Goal: Task Accomplishment & Management: Use online tool/utility

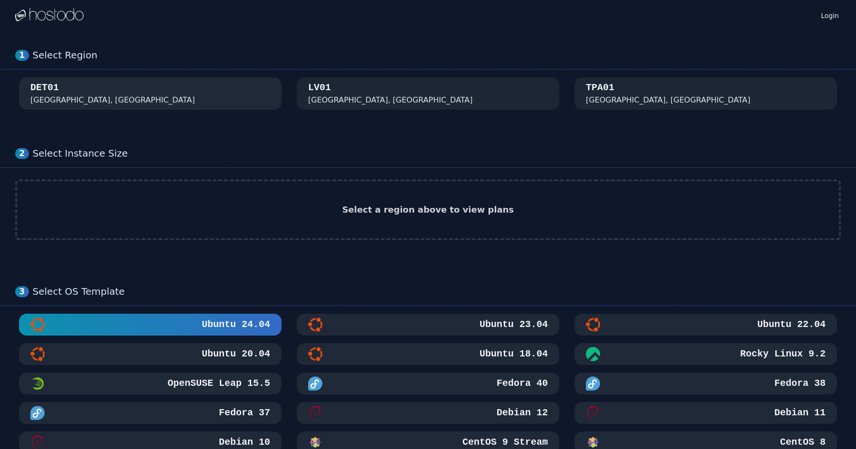
click at [171, 96] on div "DET01 [GEOGRAPHIC_DATA], [GEOGRAPHIC_DATA]" at bounding box center [150, 93] width 240 height 25
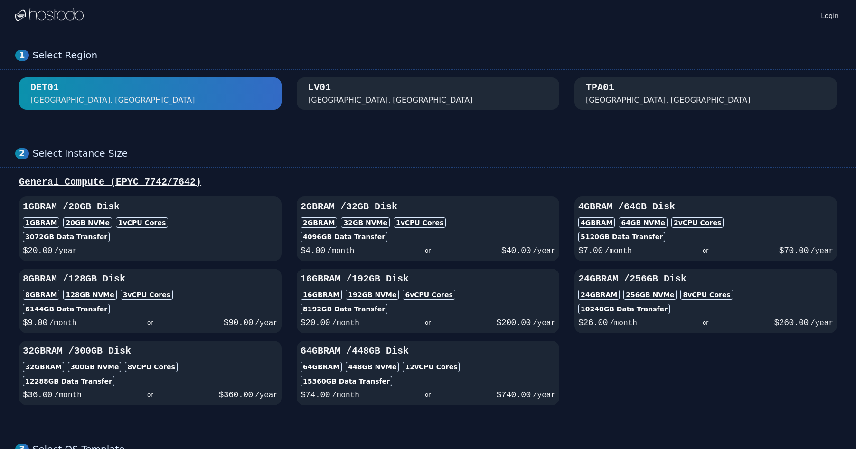
click at [480, 94] on div "[GEOGRAPHIC_DATA], [GEOGRAPHIC_DATA]" at bounding box center [428, 93] width 240 height 25
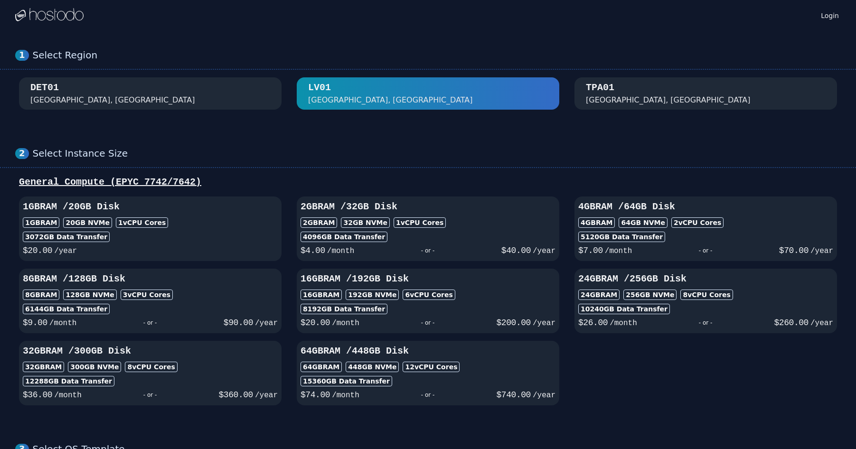
click at [648, 102] on div "TPA01 [GEOGRAPHIC_DATA], [GEOGRAPHIC_DATA]" at bounding box center [706, 93] width 240 height 25
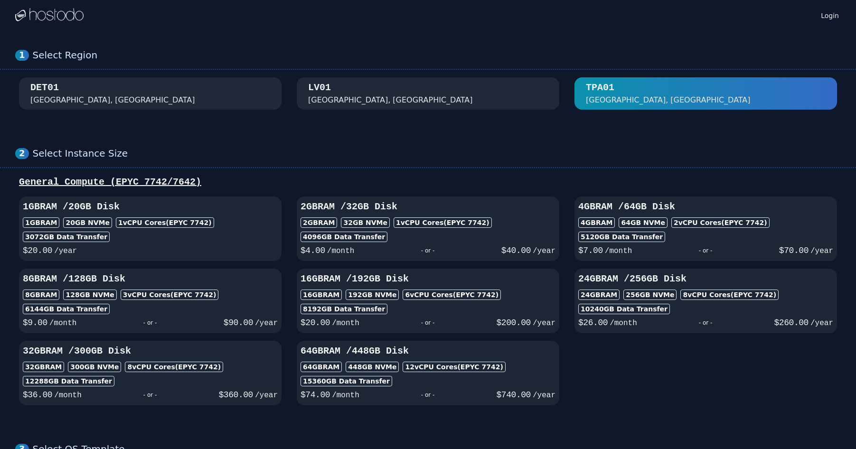
click at [244, 84] on div "DET01 [GEOGRAPHIC_DATA], [GEOGRAPHIC_DATA]" at bounding box center [150, 93] width 240 height 25
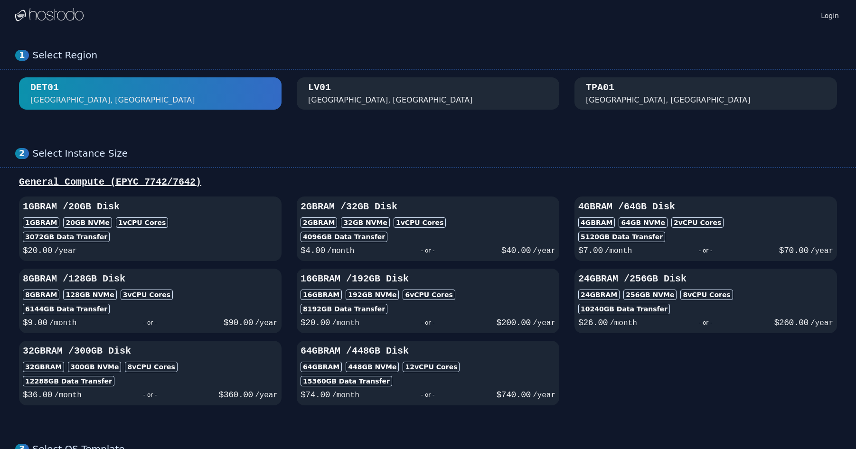
click at [359, 98] on div "[GEOGRAPHIC_DATA], [GEOGRAPHIC_DATA]" at bounding box center [428, 93] width 240 height 25
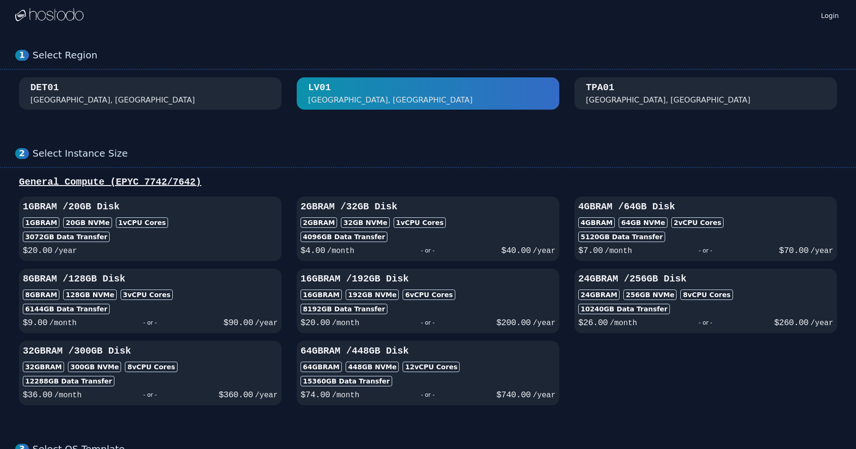
click at [230, 88] on div "DET01 [GEOGRAPHIC_DATA], [GEOGRAPHIC_DATA]" at bounding box center [150, 93] width 240 height 25
